Goal: Task Accomplishment & Management: Use online tool/utility

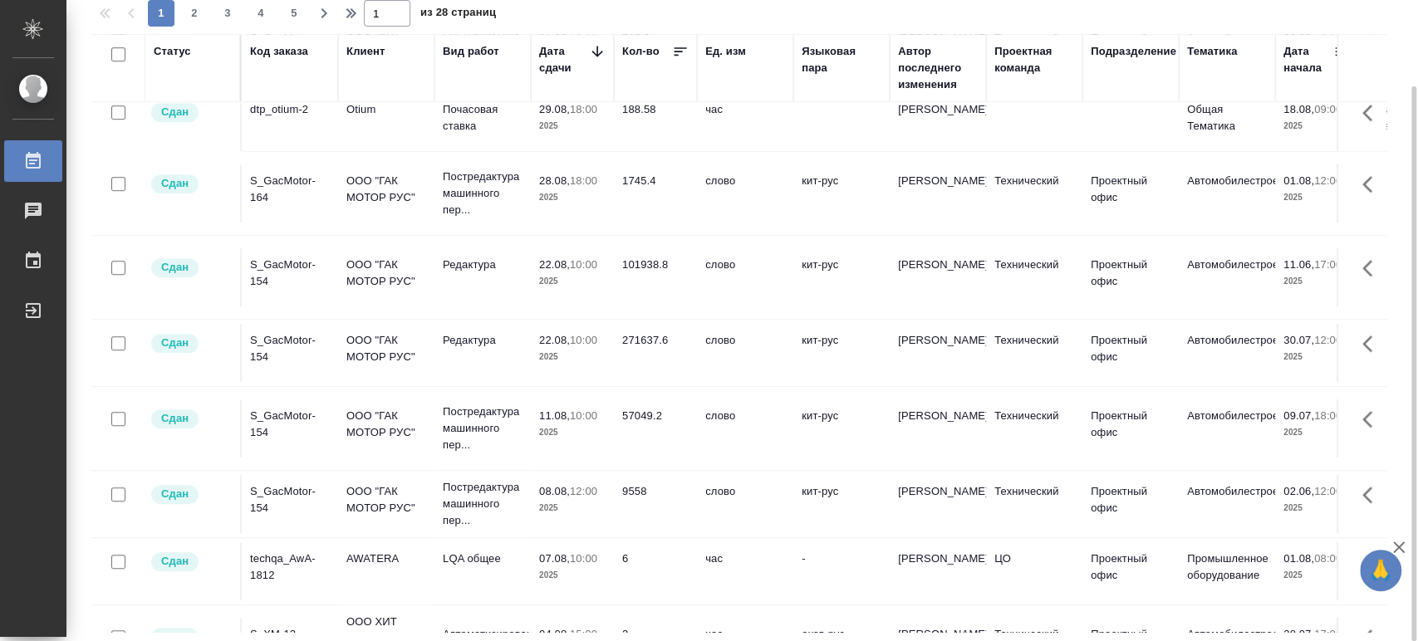
scroll to position [649, 0]
click at [279, 272] on div "S_GacMotor-154" at bounding box center [290, 272] width 80 height 33
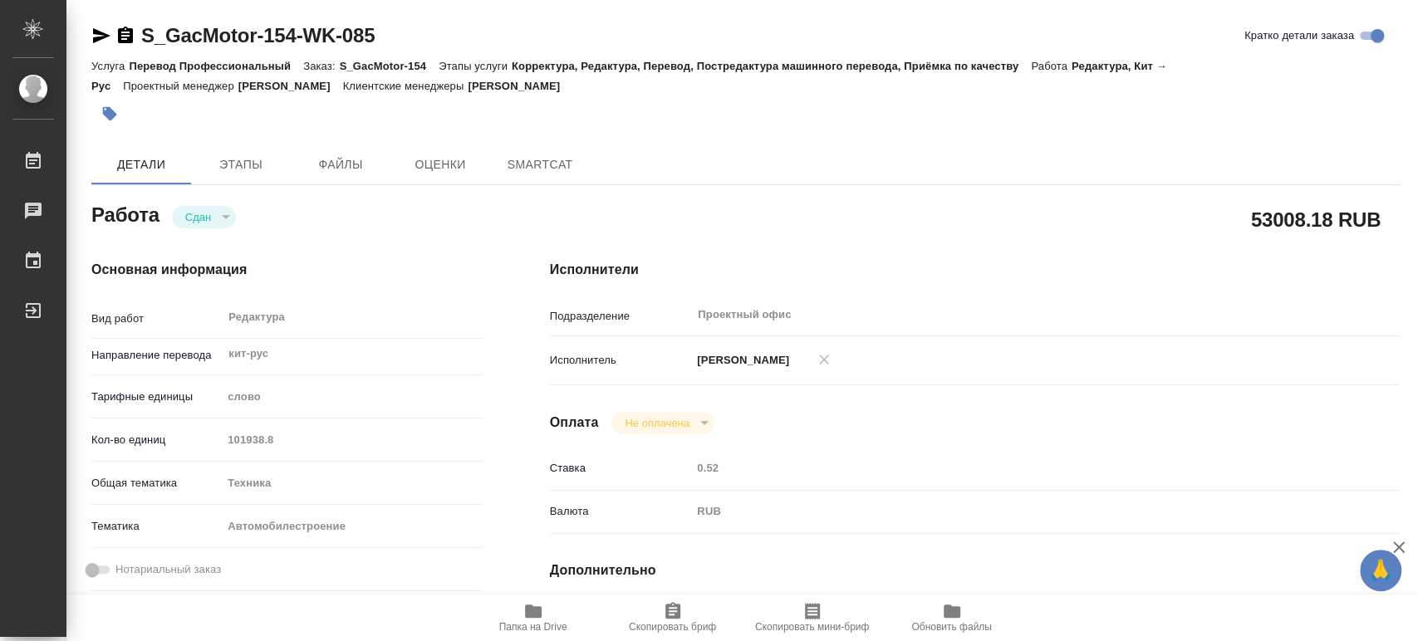
type textarea "x"
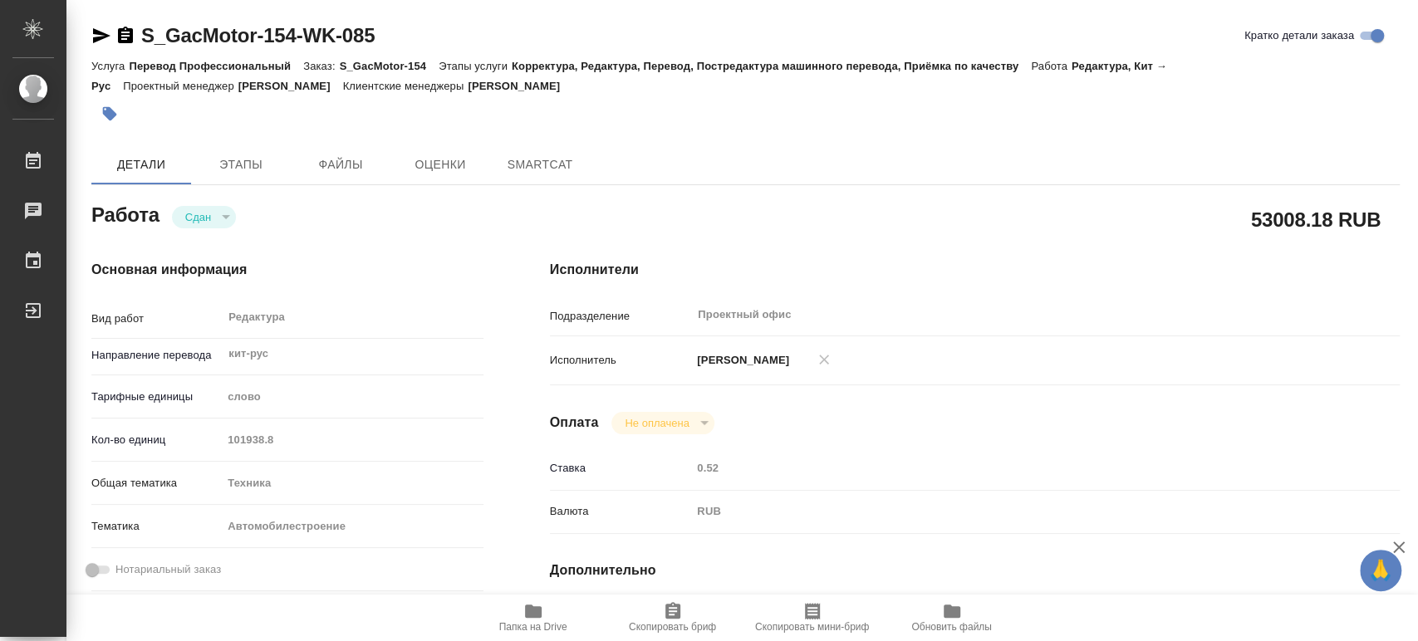
type textarea "x"
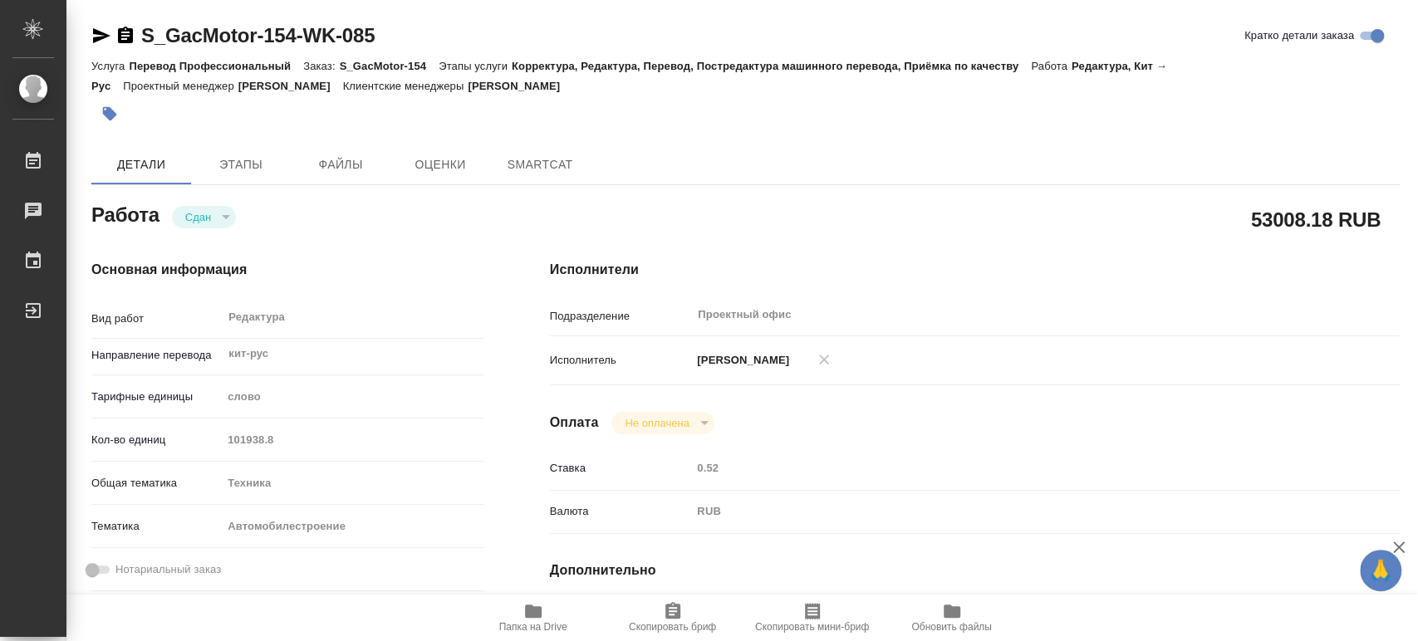
type textarea "x"
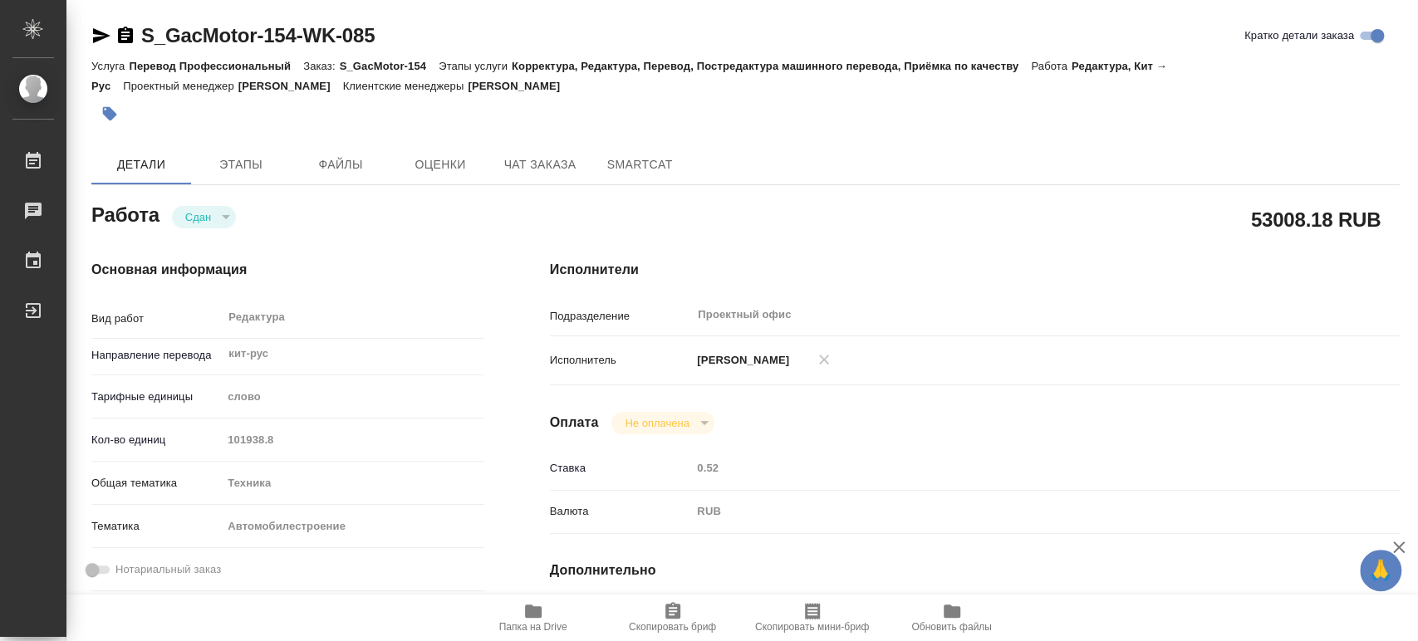
click at [522, 616] on span "Папка на Drive" at bounding box center [533, 617] width 120 height 32
type textarea "x"
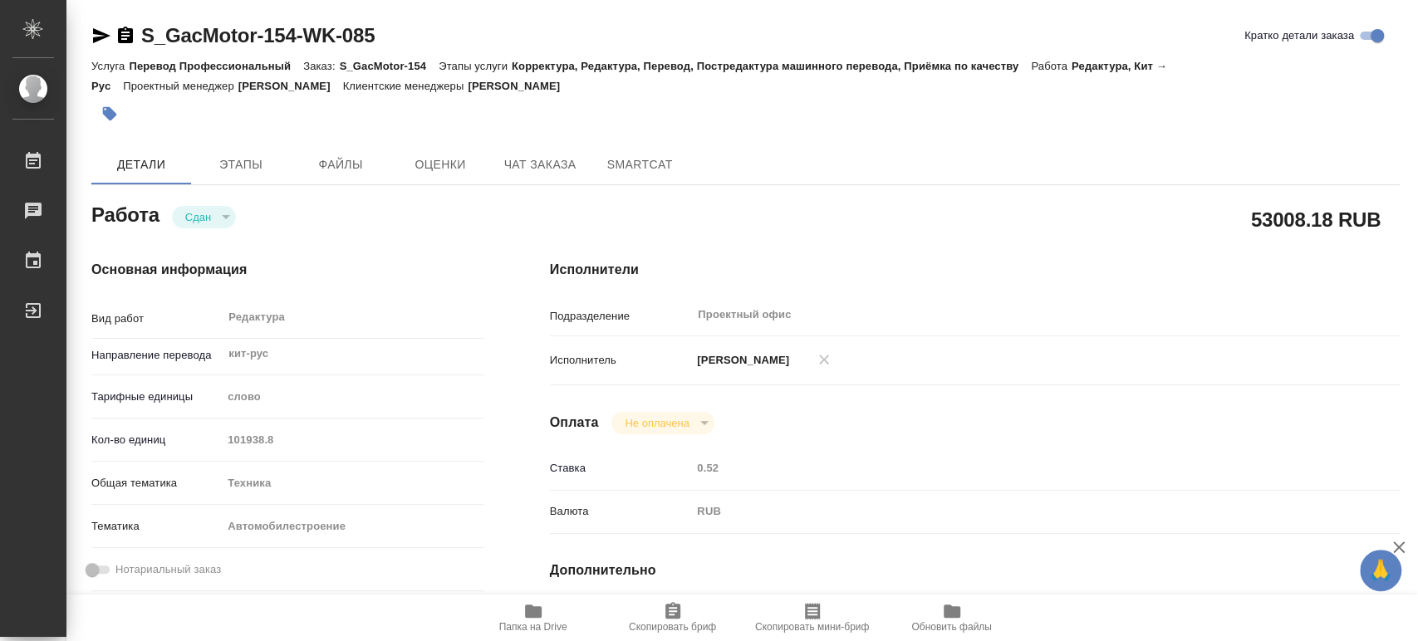
type textarea "x"
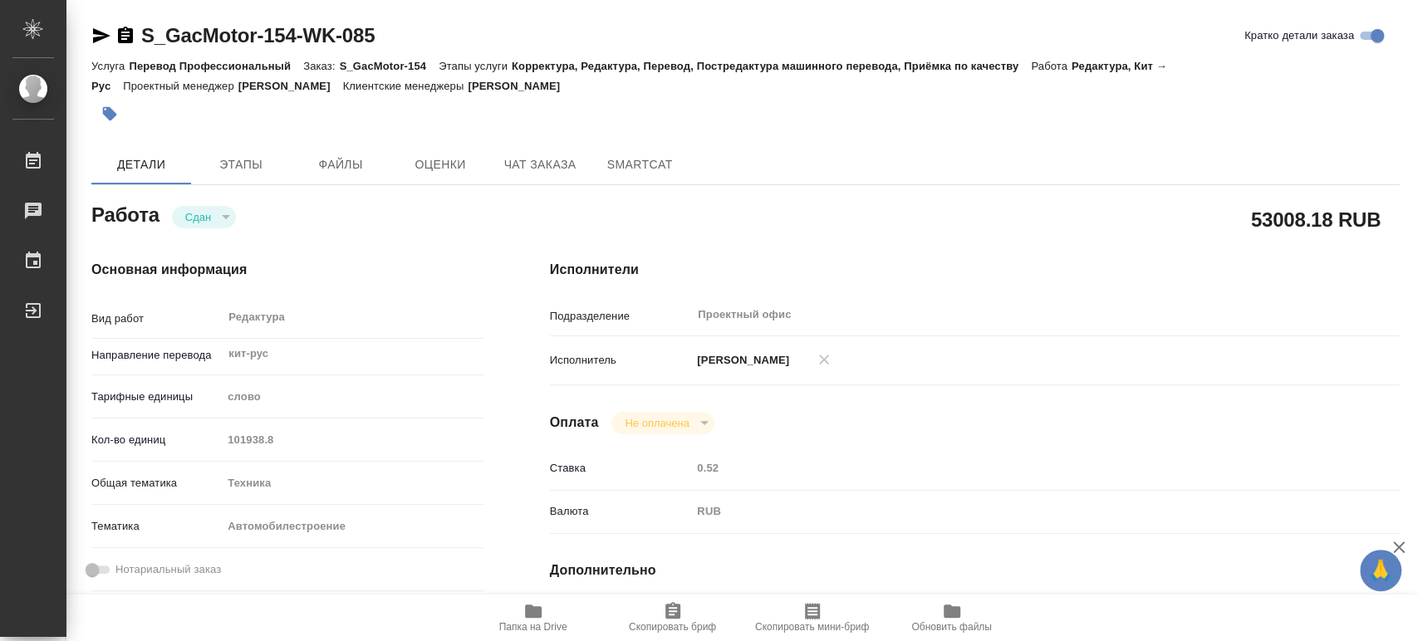
type textarea "x"
